Goal: Transaction & Acquisition: Purchase product/service

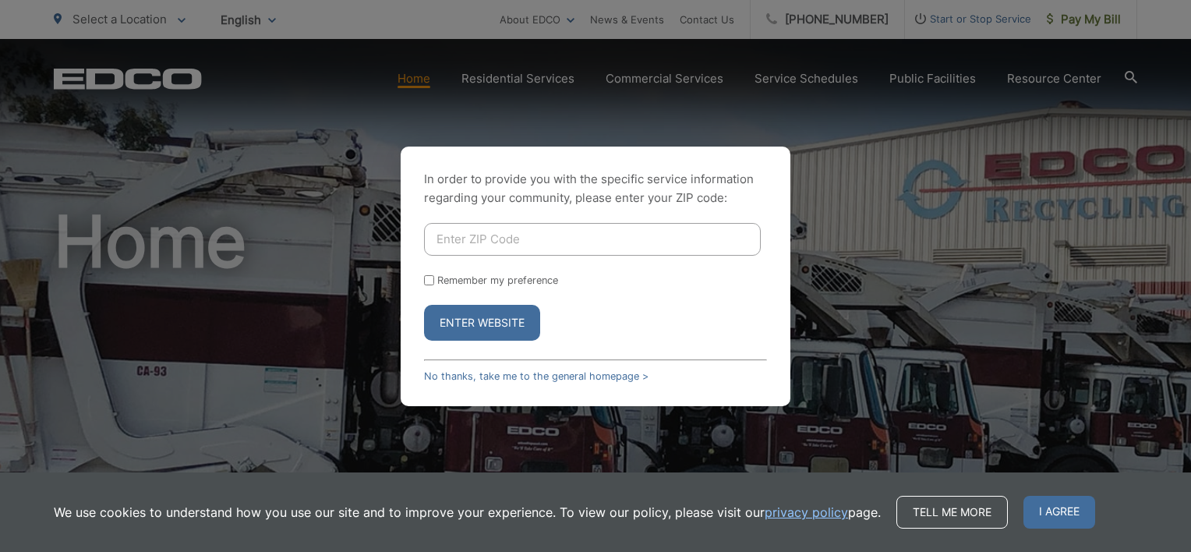
click at [479, 234] on input "Enter ZIP Code" at bounding box center [592, 239] width 337 height 33
type input "91942"
click at [428, 284] on input "Remember my preference" at bounding box center [429, 280] width 10 height 10
checkbox input "true"
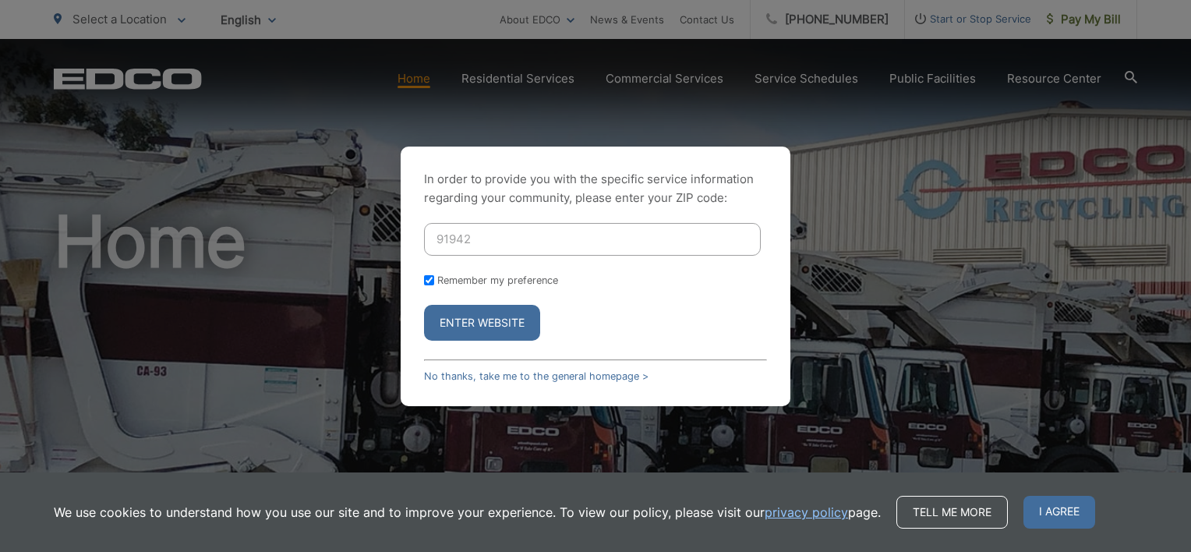
click at [446, 317] on button "Enter Website" at bounding box center [482, 323] width 116 height 36
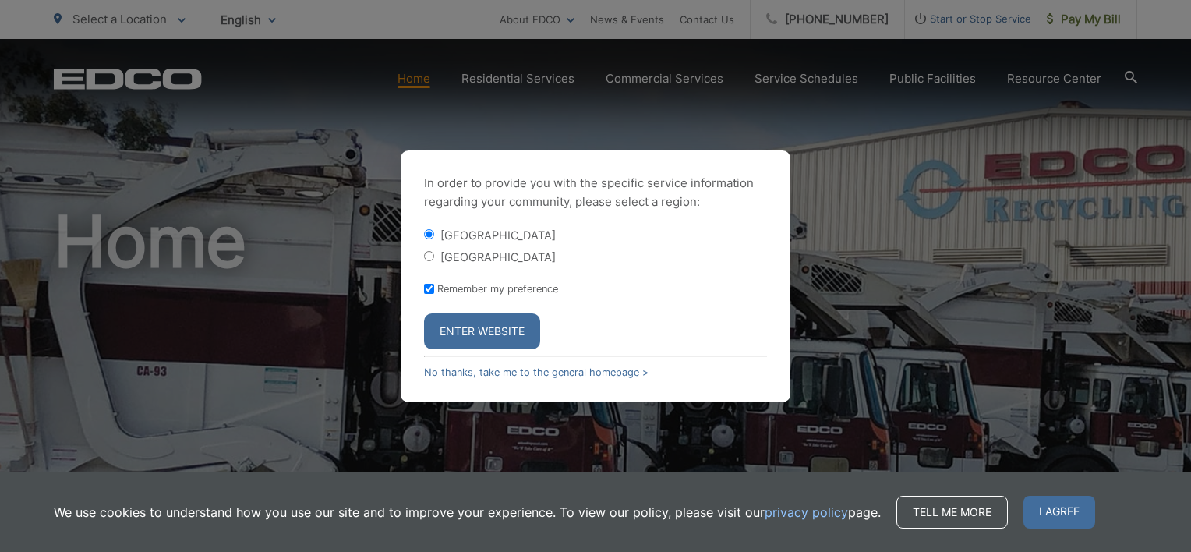
click at [476, 334] on button "Enter Website" at bounding box center [482, 331] width 116 height 36
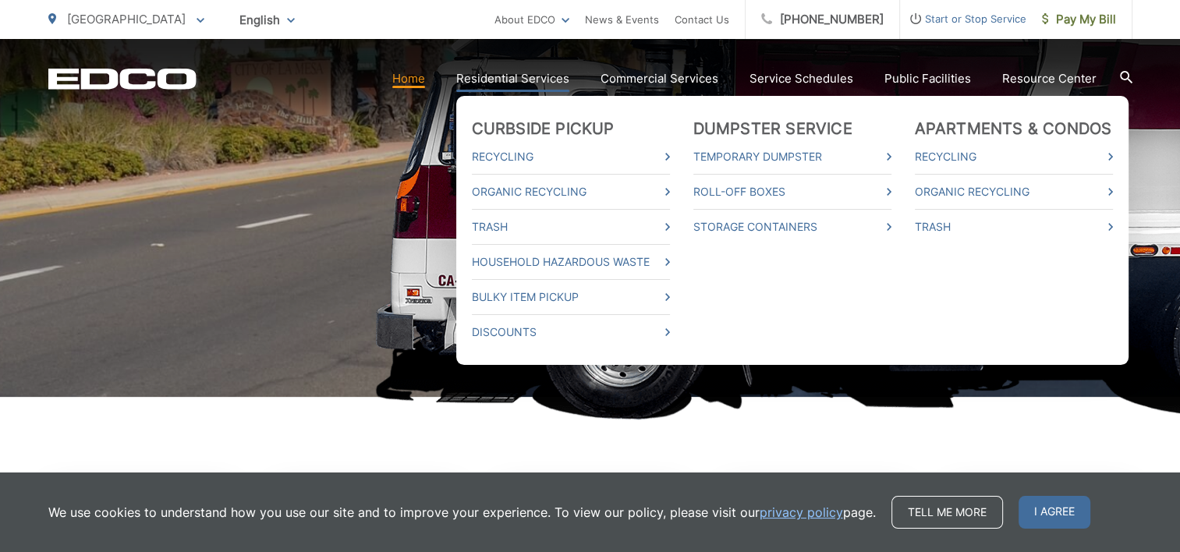
scroll to position [312, 0]
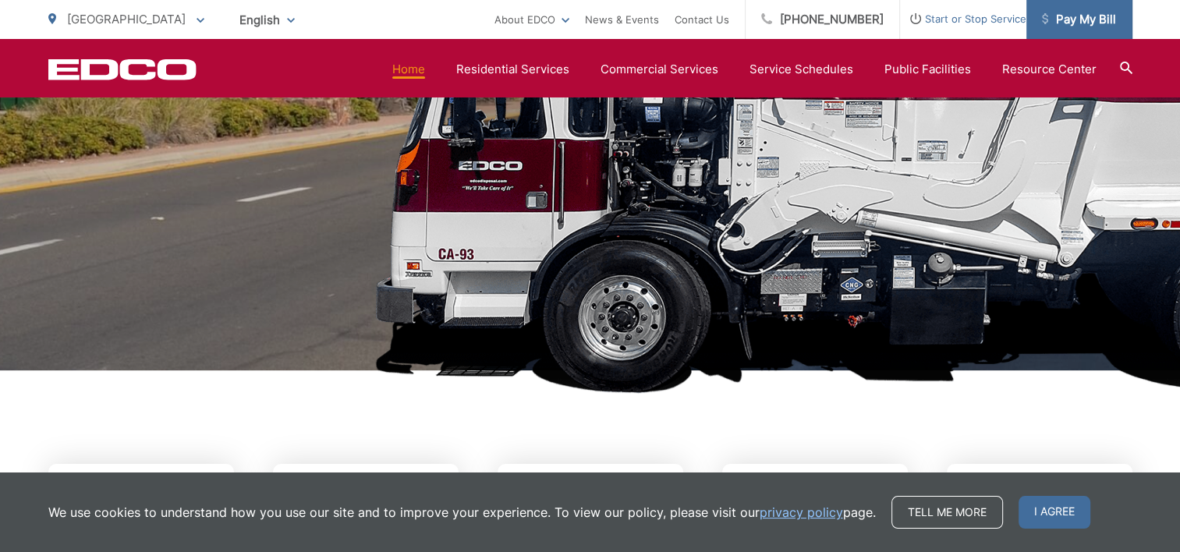
click at [1075, 16] on span "Pay My Bill" at bounding box center [1079, 19] width 74 height 19
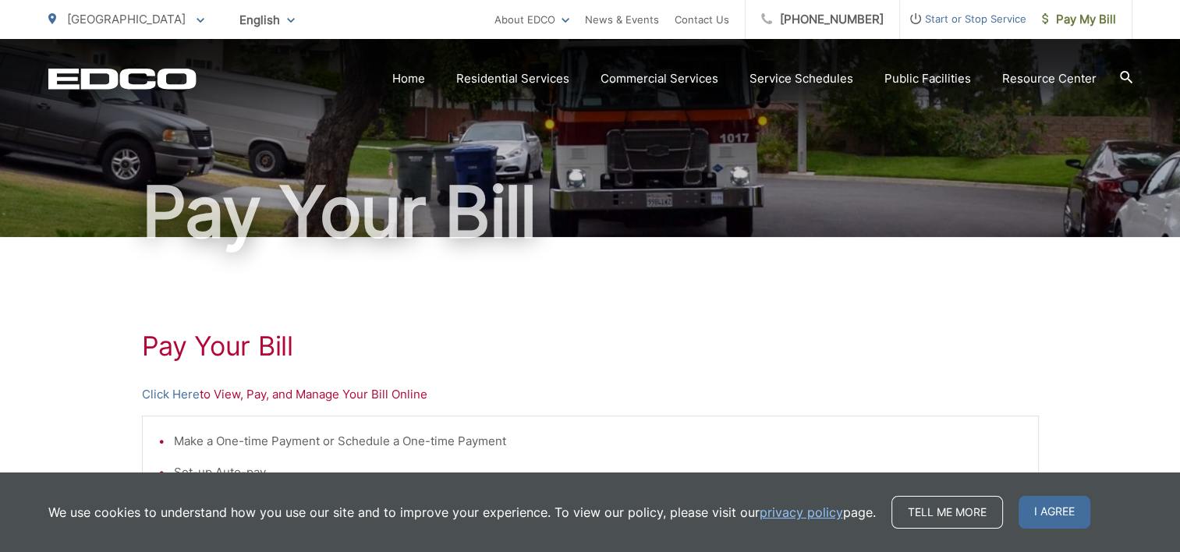
scroll to position [234, 0]
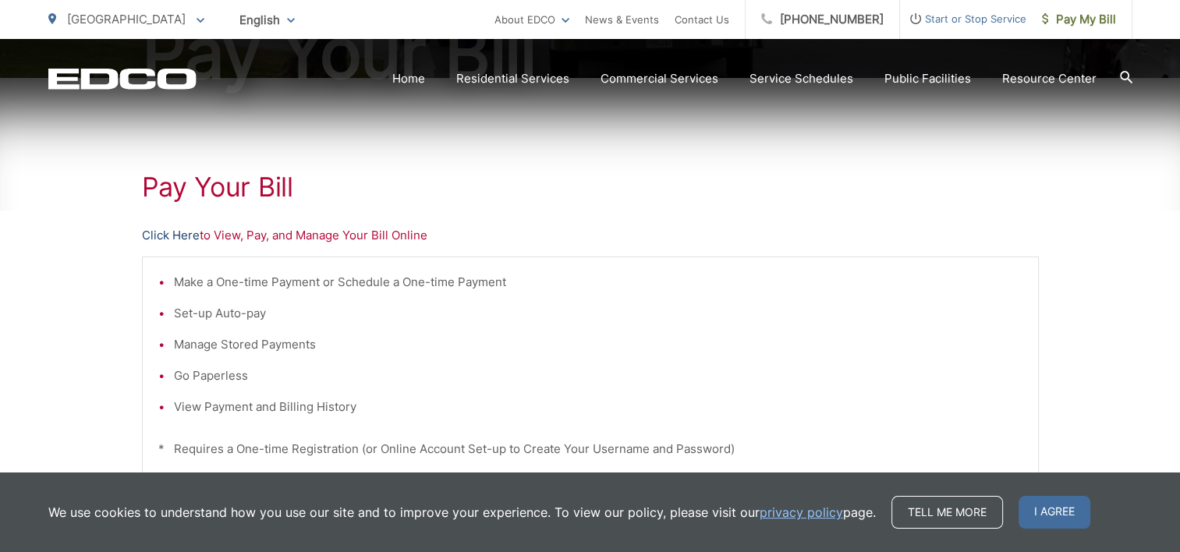
click at [175, 235] on link "Click Here" at bounding box center [171, 235] width 58 height 19
click at [159, 235] on link "Click Here" at bounding box center [171, 235] width 58 height 19
click at [153, 234] on link "Click Here" at bounding box center [171, 235] width 58 height 19
